Goal: Book appointment/travel/reservation

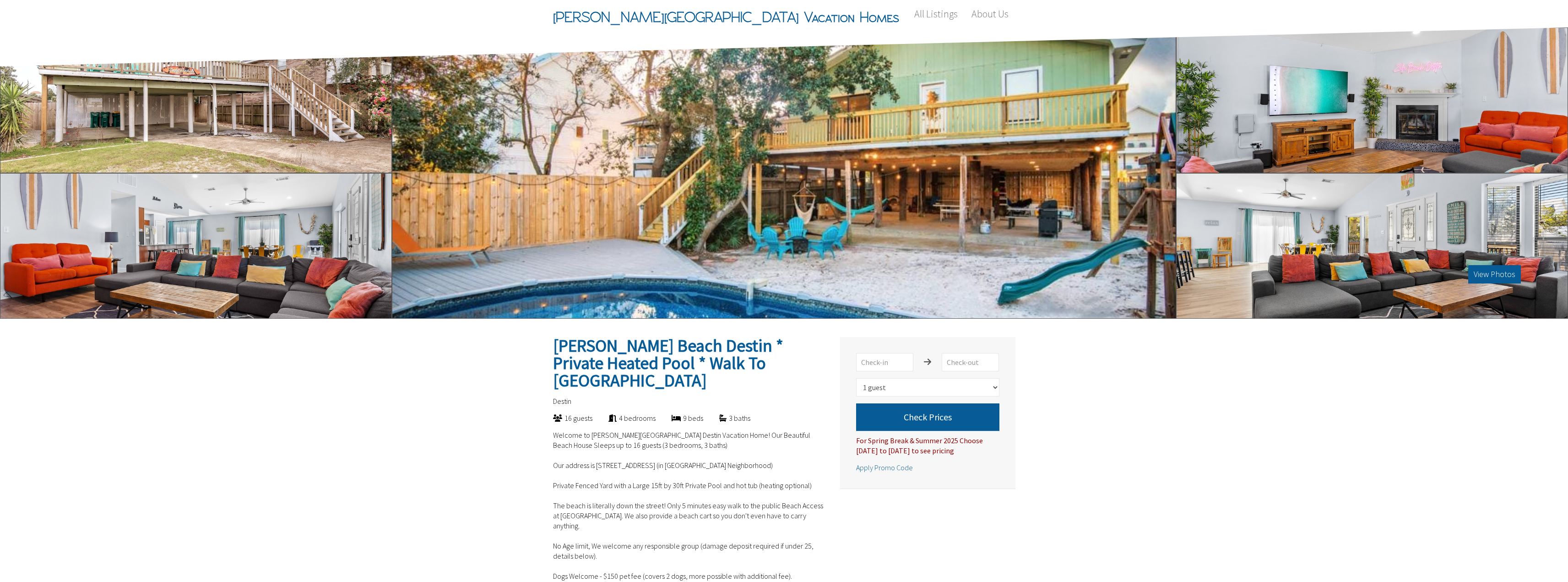
select select "1"
click at [897, 357] on input "text" at bounding box center [884, 362] width 57 height 18
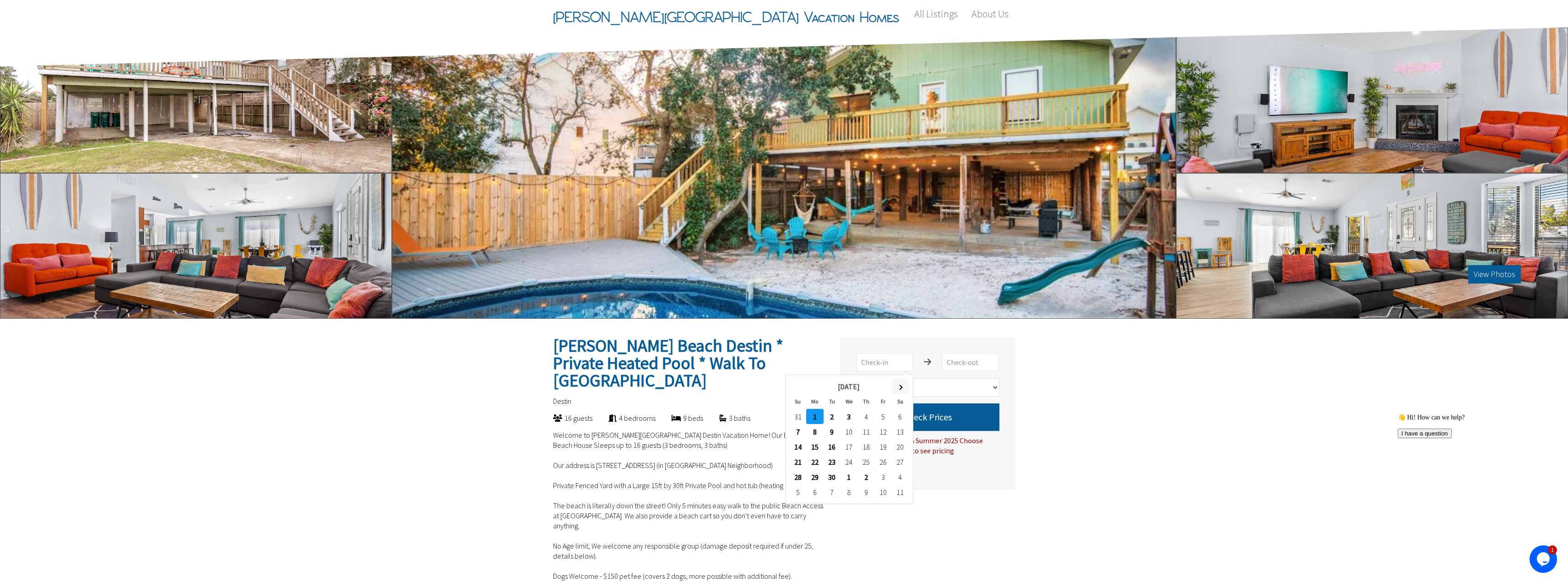
click at [901, 388] on span at bounding box center [900, 387] width 5 height 5
click at [802, 384] on th at bounding box center [798, 386] width 17 height 15
click at [802, 384] on th at bounding box center [798, 386] width 17 height 15
